Goal: Find specific page/section: Find specific page/section

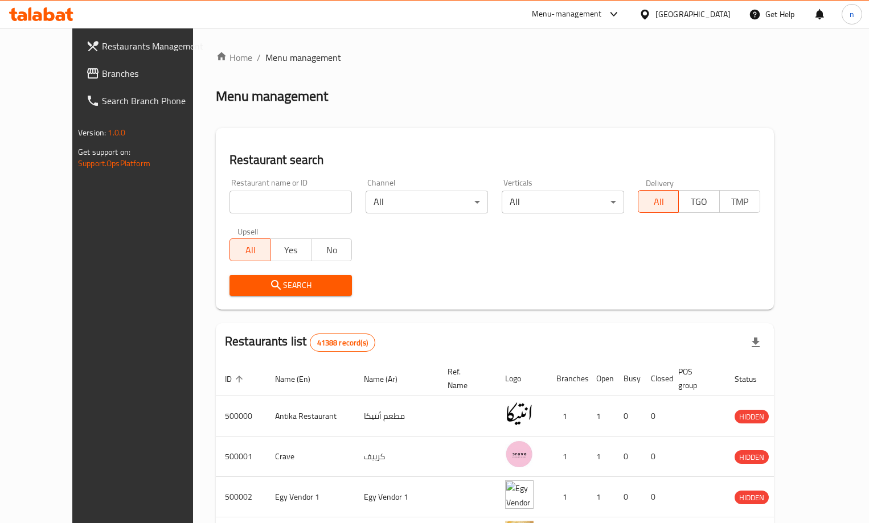
click at [651, 12] on icon at bounding box center [645, 15] width 12 height 12
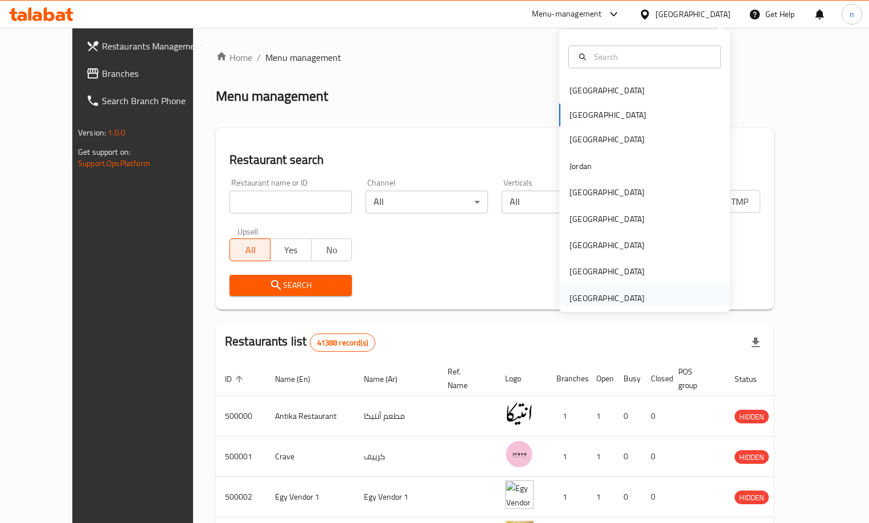
click at [597, 294] on div "[GEOGRAPHIC_DATA]" at bounding box center [606, 298] width 75 height 13
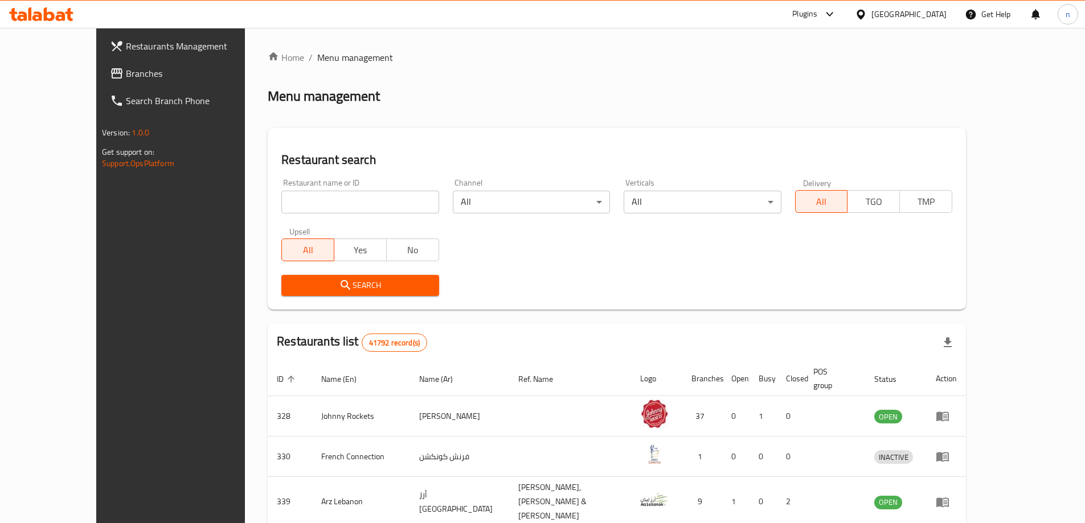
click at [802, 13] on div "Plugins" at bounding box center [804, 14] width 25 height 14
click at [730, 74] on div "Menu-management" at bounding box center [712, 76] width 70 height 13
click at [771, 14] on div "Menu-management" at bounding box center [783, 14] width 70 height 14
click at [713, 98] on div "Restaurant-Management" at bounding box center [721, 99] width 89 height 13
